Goal: Task Accomplishment & Management: Manage account settings

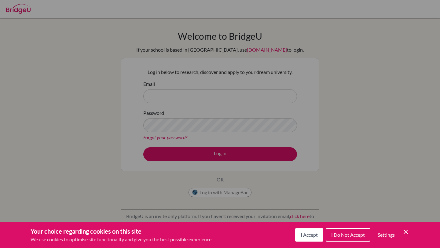
click at [408, 233] on icon "Cookie Control Close Icon" at bounding box center [405, 231] width 7 height 7
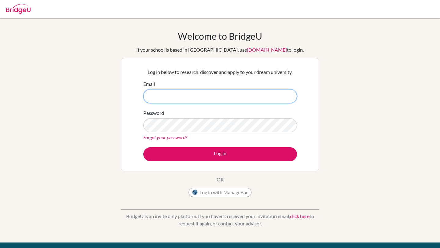
click at [189, 96] on input "Email" at bounding box center [220, 96] width 154 height 14
type input "[EMAIL_ADDRESS][DOMAIN_NAME]"
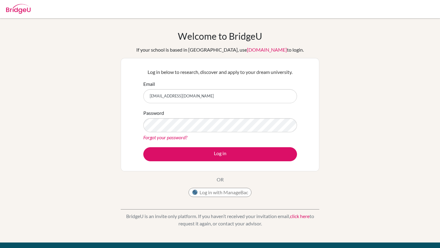
click at [194, 134] on div "Forgot your password?" at bounding box center [220, 137] width 154 height 7
click at [303, 218] on link "click here" at bounding box center [300, 216] width 20 height 6
